Goal: Navigation & Orientation: Go to known website

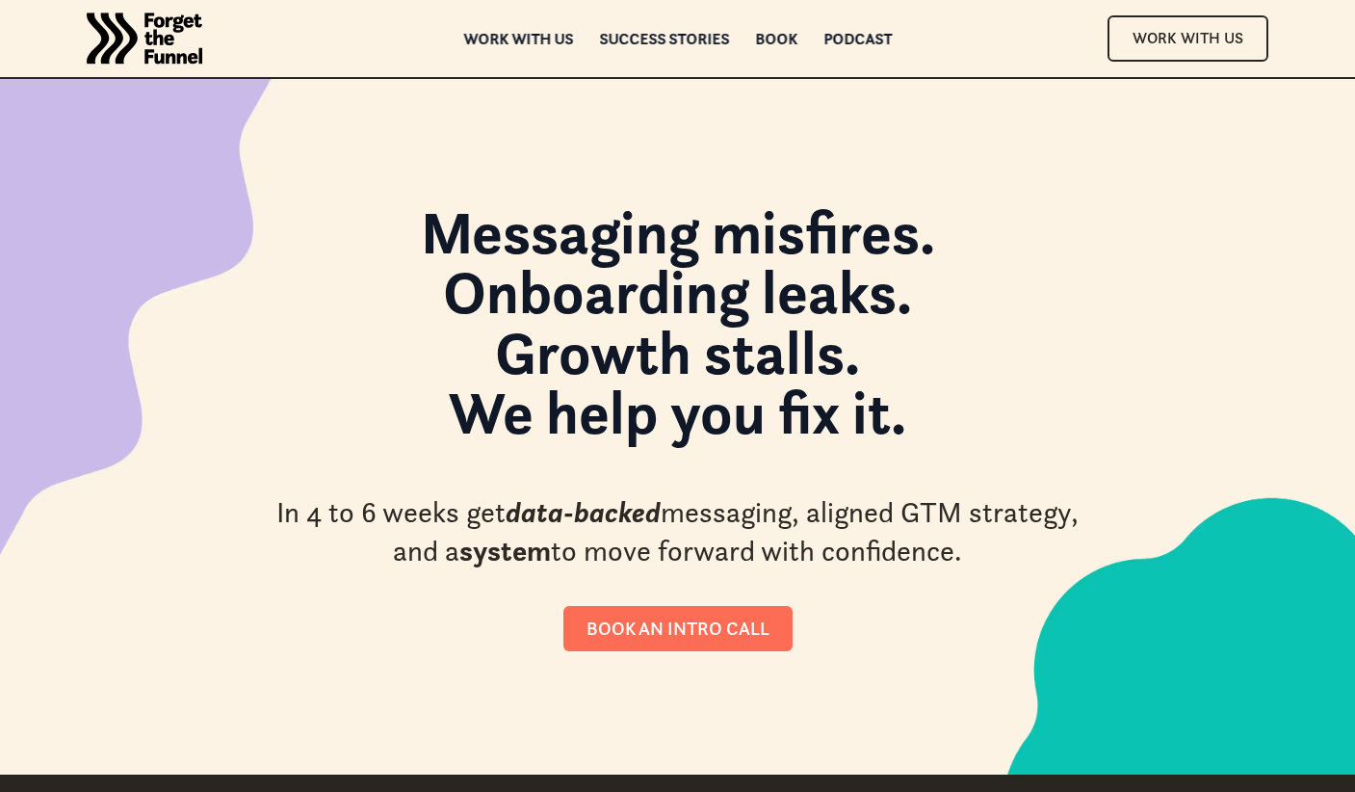
click at [521, 45] on div "Work with us" at bounding box center [518, 51] width 110 height 13
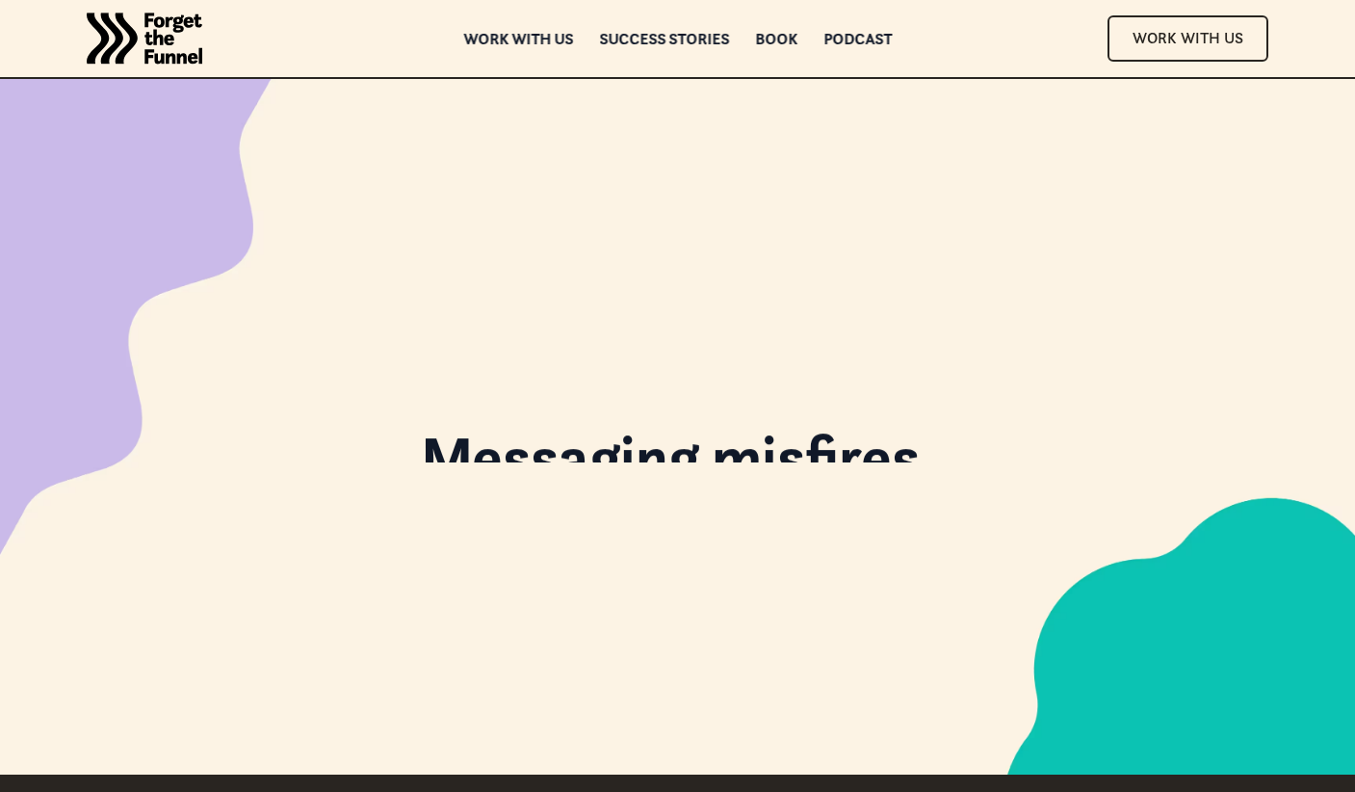
click at [169, 49] on img "home" at bounding box center [145, 38] width 116 height 77
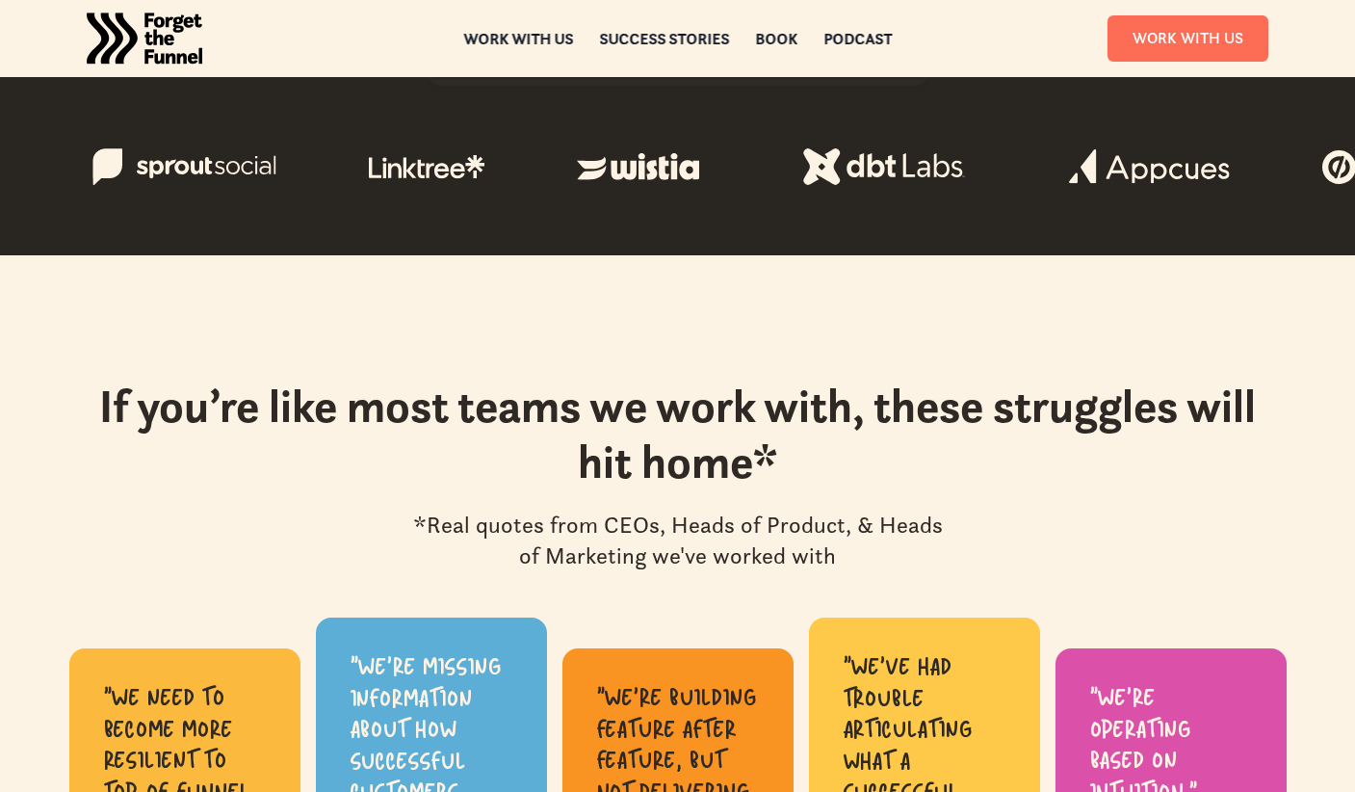
scroll to position [762, 0]
